Goal: Use online tool/utility: Use online tool/utility

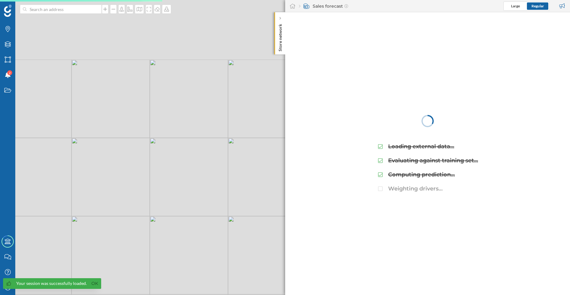
drag, startPoint x: 207, startPoint y: 191, endPoint x: 251, endPoint y: 235, distance: 62.5
click at [251, 235] on div "© Mapbox © OpenStreetMap Improve this map" at bounding box center [285, 147] width 570 height 295
drag, startPoint x: 196, startPoint y: 170, endPoint x: 124, endPoint y: 218, distance: 86.5
click at [124, 218] on div "© Mapbox © OpenStreetMap Improve this map" at bounding box center [285, 147] width 570 height 295
click at [142, 181] on div "© Mapbox © OpenStreetMap Improve this map" at bounding box center [285, 147] width 570 height 295
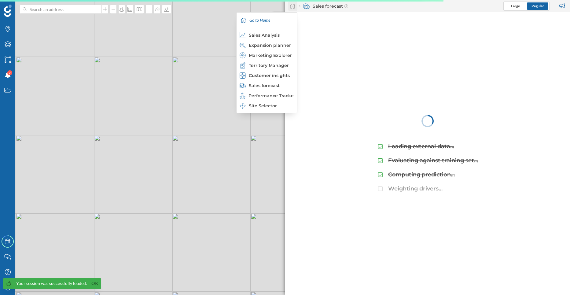
click at [291, 6] on icon at bounding box center [293, 6] width 6 height 6
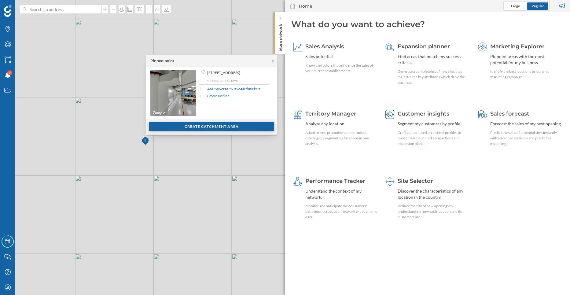
click at [191, 124] on div "Create catchment area" at bounding box center [211, 126] width 125 height 9
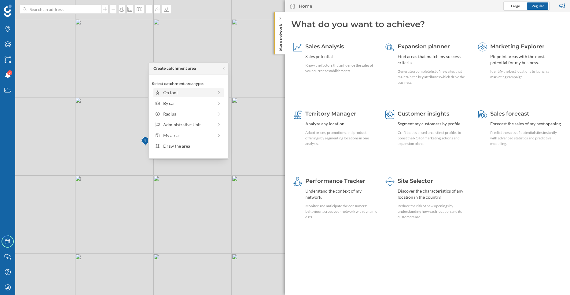
click at [196, 97] on div "On foot" at bounding box center [189, 92] width 70 height 9
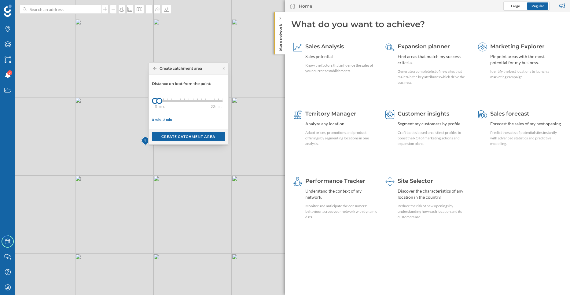
click at [167, 101] on div "0 min. 3 min. 4 min. 5 min. 6 min. 7 min. 8 min. 9 min. 10 min. 11 min. 12 min.…" at bounding box center [189, 101] width 68 height 2
click at [172, 139] on div "Create catchment area" at bounding box center [188, 136] width 73 height 9
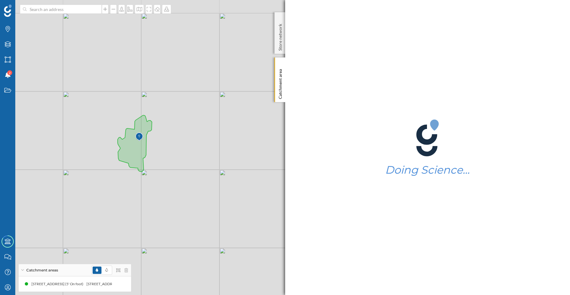
drag, startPoint x: 98, startPoint y: 140, endPoint x: 164, endPoint y: 168, distance: 71.9
click at [164, 168] on div "© Mapbox © OpenStreetMap Improve this map" at bounding box center [285, 147] width 570 height 295
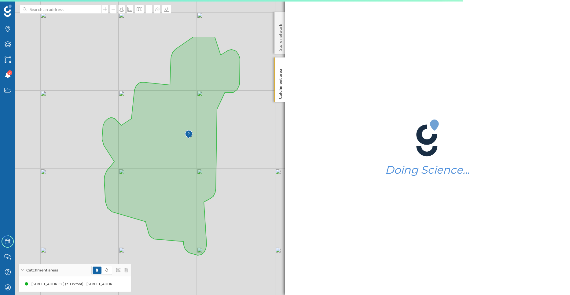
drag, startPoint x: 156, startPoint y: 165, endPoint x: 267, endPoint y: 232, distance: 129.6
click at [267, 232] on div "© Mapbox © OpenStreetMap Improve this map" at bounding box center [285, 147] width 570 height 295
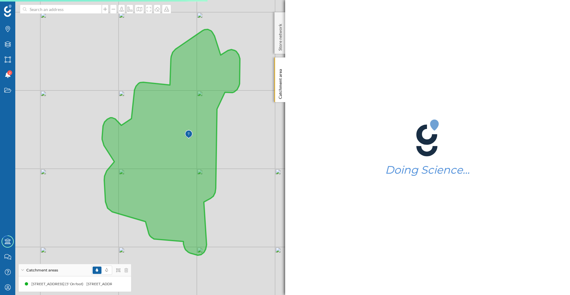
click at [188, 133] on img at bounding box center [189, 134] width 8 height 12
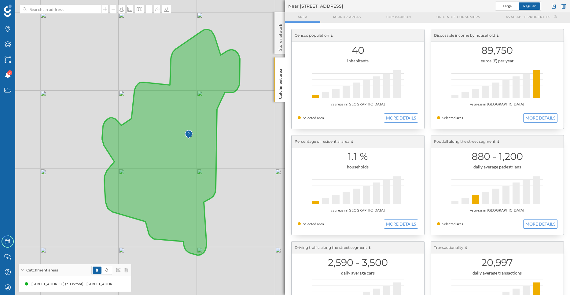
click at [187, 137] on img at bounding box center [189, 134] width 8 height 12
click at [80, 283] on div "[STREET_ADDRESS] (5' On foot)" at bounding box center [58, 284] width 55 height 6
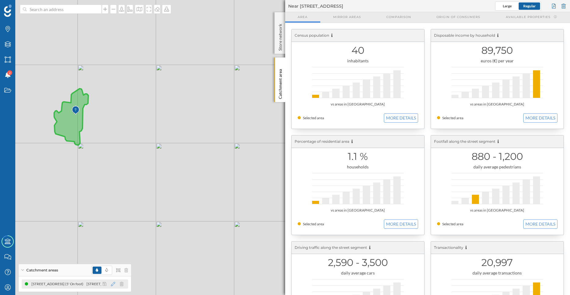
click at [112, 284] on icon at bounding box center [113, 284] width 4 height 4
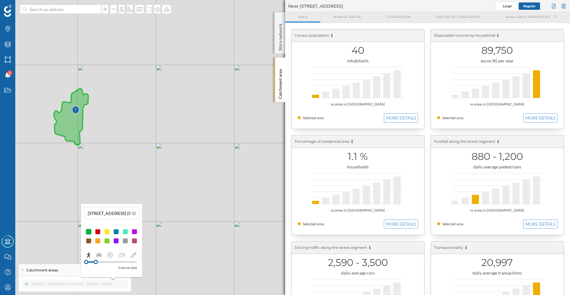
click at [100, 262] on div at bounding box center [111, 261] width 51 height 1
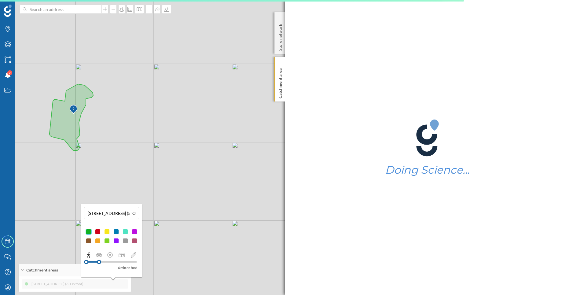
click at [104, 262] on div at bounding box center [111, 261] width 51 height 1
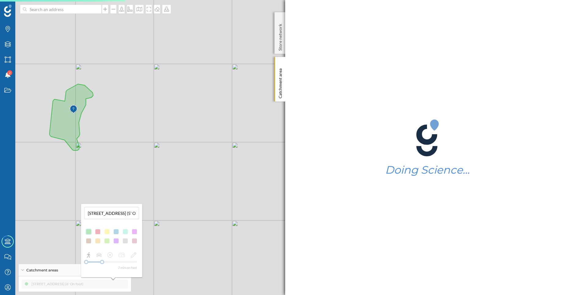
click at [111, 262] on div "7 min on foot" at bounding box center [111, 261] width 55 height 19
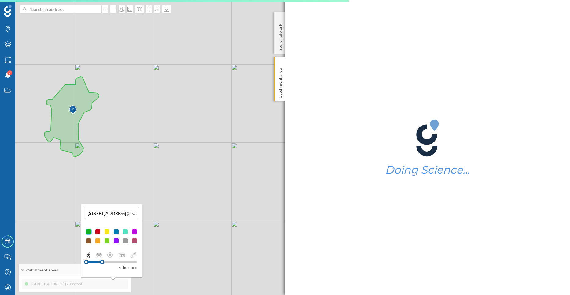
click at [109, 262] on div at bounding box center [111, 261] width 51 height 1
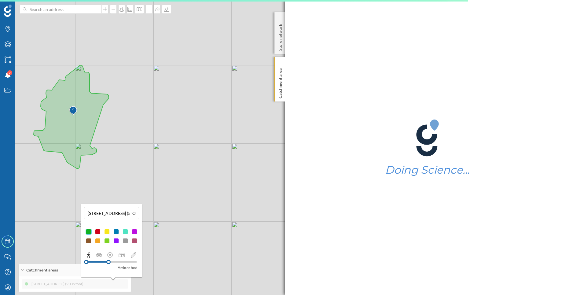
click at [111, 262] on div at bounding box center [111, 261] width 51 height 1
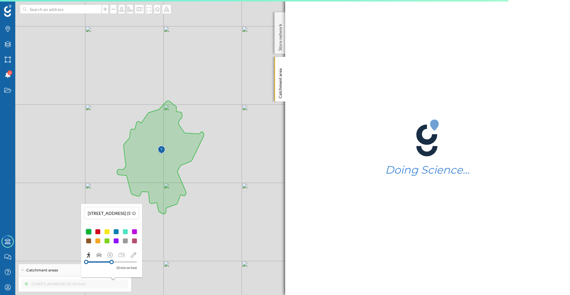
drag, startPoint x: 149, startPoint y: 179, endPoint x: 238, endPoint y: 219, distance: 97.7
click at [238, 219] on div "© Mapbox © OpenStreetMap Improve this map" at bounding box center [285, 147] width 570 height 295
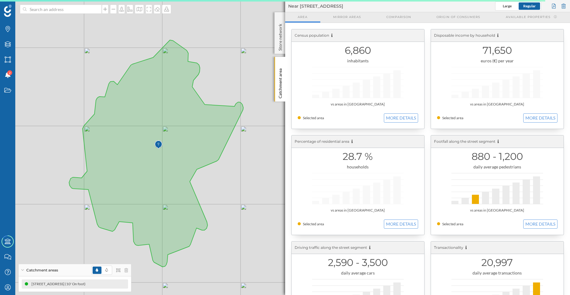
drag, startPoint x: 195, startPoint y: 229, endPoint x: 223, endPoint y: 276, distance: 54.4
click at [223, 276] on div "© Mapbox © OpenStreetMap Improve this map" at bounding box center [285, 147] width 570 height 295
